Goal: Transaction & Acquisition: Purchase product/service

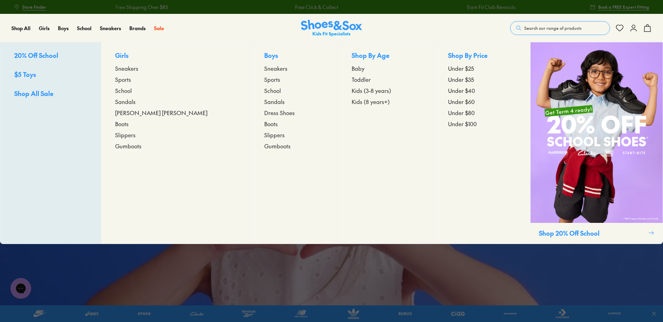
click at [138, 71] on span "Sneakers" at bounding box center [126, 68] width 23 height 8
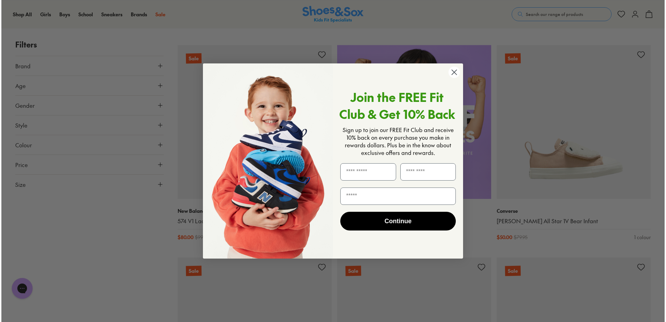
scroll to position [522, 0]
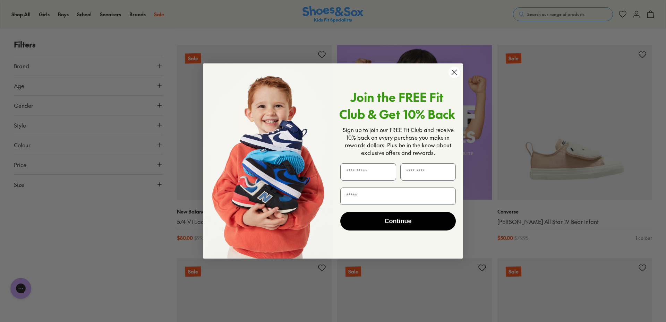
click at [455, 72] on circle "Close dialog" at bounding box center [454, 72] width 11 height 11
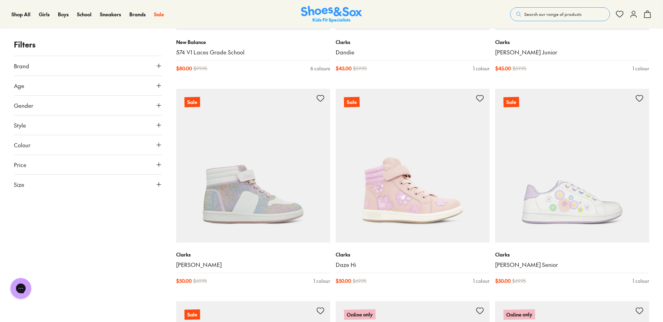
scroll to position [1075, 0]
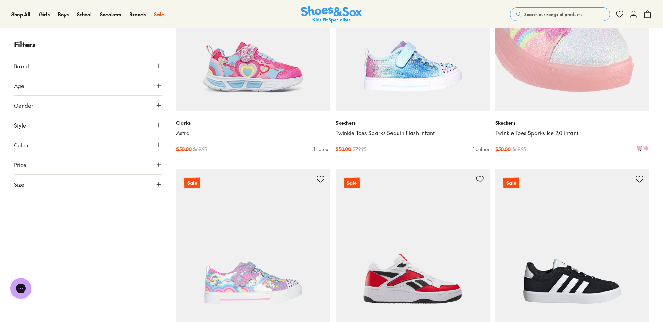
scroll to position [3295, 0]
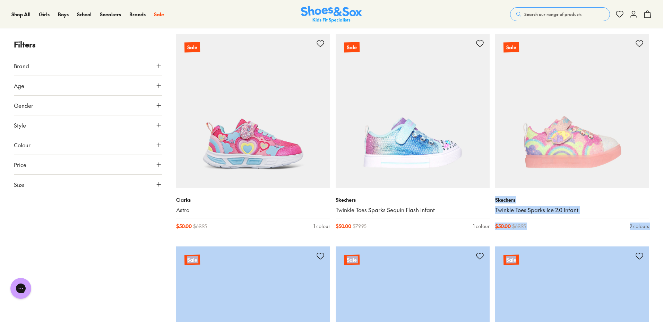
drag, startPoint x: 663, startPoint y: 246, endPoint x: 665, endPoint y: 60, distance: 185.2
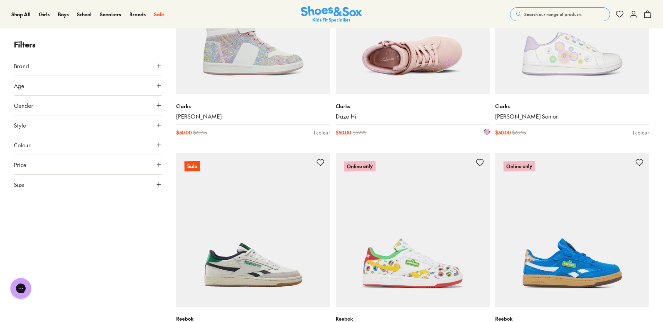
scroll to position [981, 0]
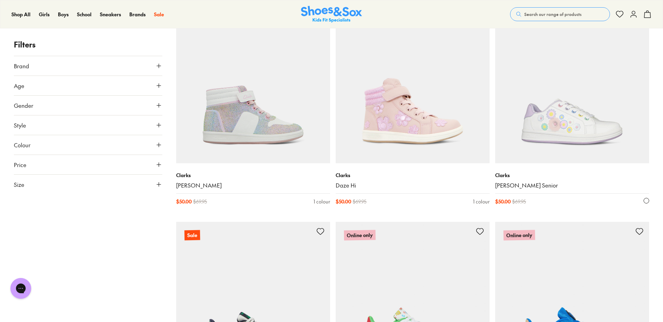
click at [586, 92] on img at bounding box center [572, 86] width 154 height 154
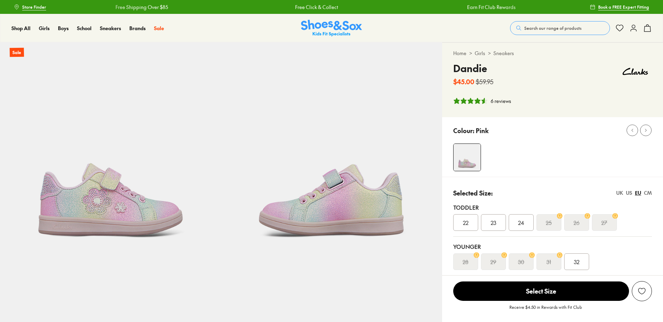
select select "*"
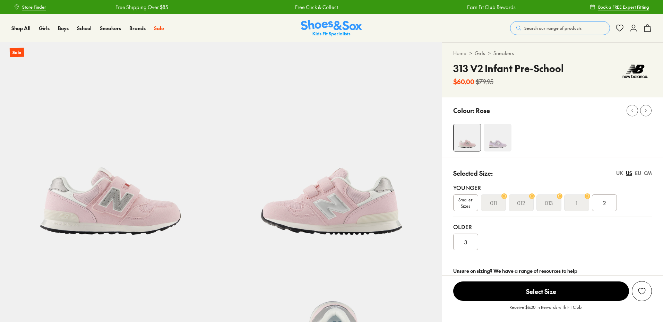
select select "*"
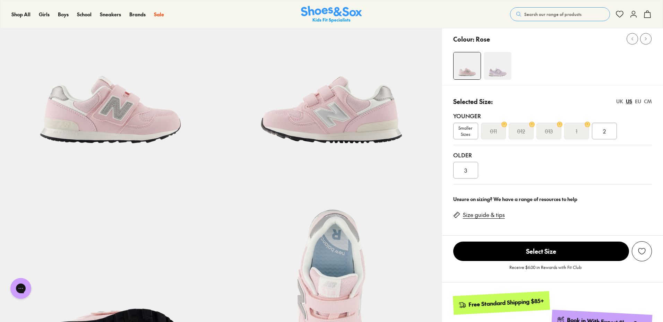
scroll to position [104, 0]
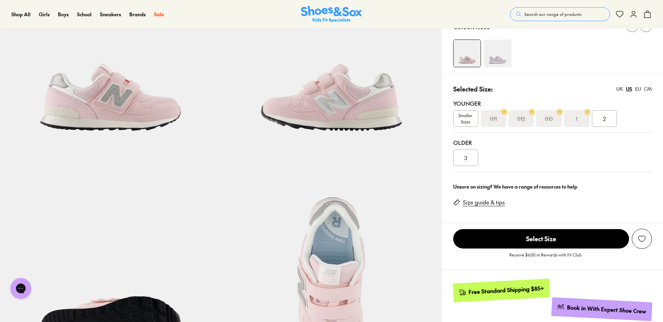
click at [637, 89] on div "EU" at bounding box center [638, 88] width 6 height 7
click at [463, 118] on span "Smaller Sizes" at bounding box center [466, 118] width 24 height 12
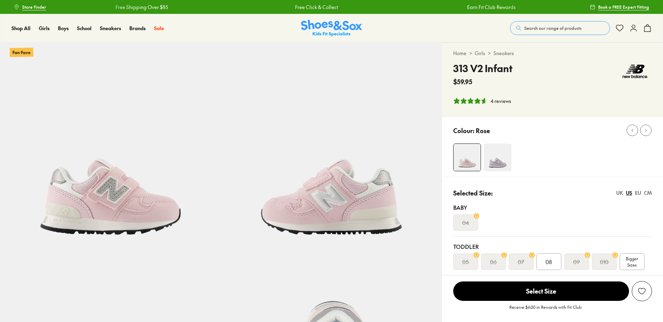
select select "*"
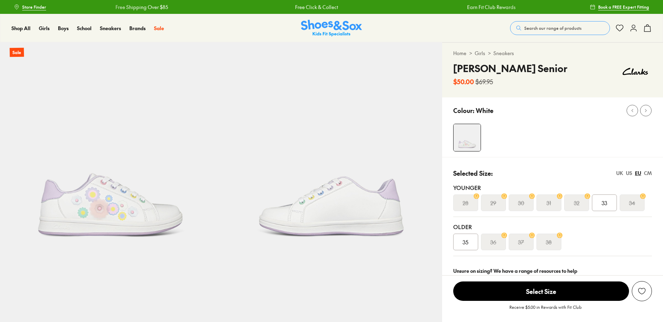
select select "*"
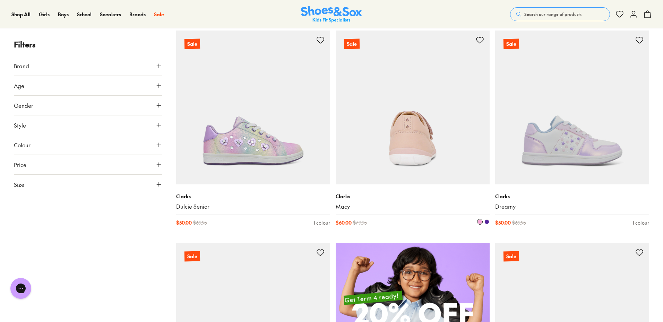
scroll to position [299, 0]
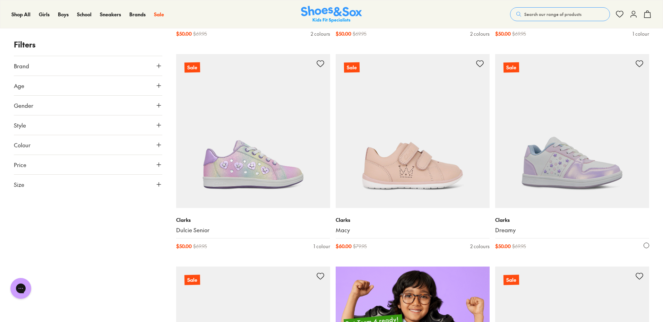
click at [530, 136] on img at bounding box center [572, 131] width 154 height 154
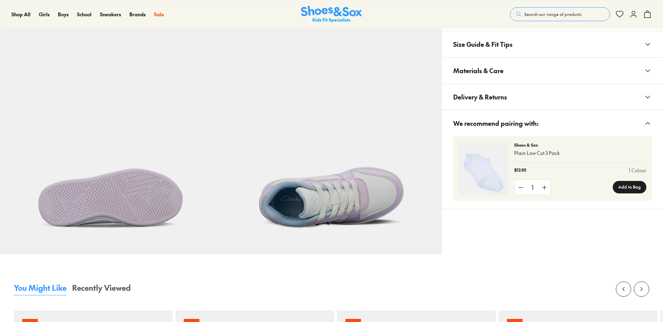
select select "*"
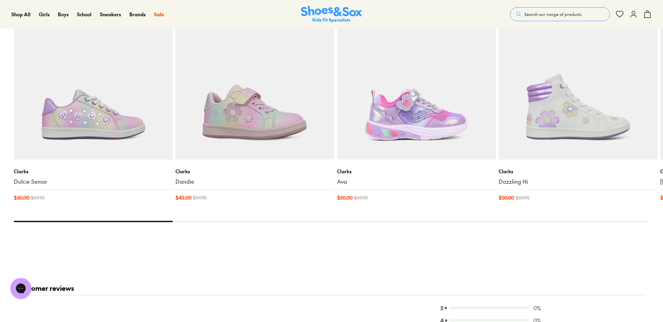
scroll to position [762, 0]
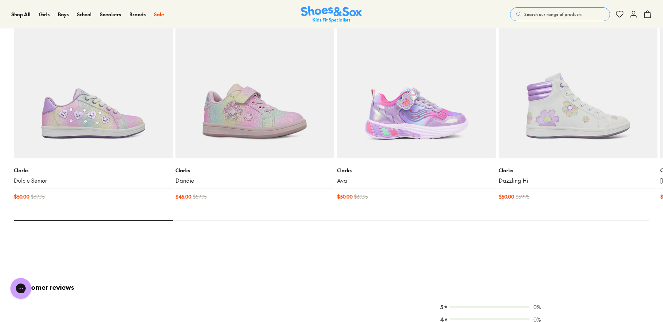
click at [260, 106] on img at bounding box center [255, 79] width 159 height 159
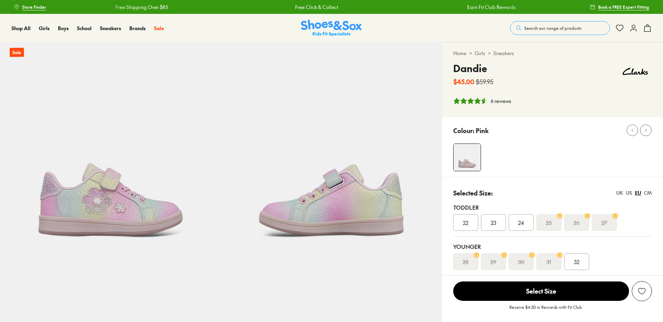
select select "*"
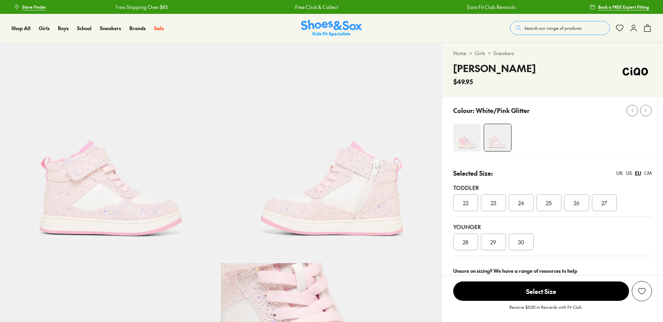
select select "*"
